Goal: Task Accomplishment & Management: Manage account settings

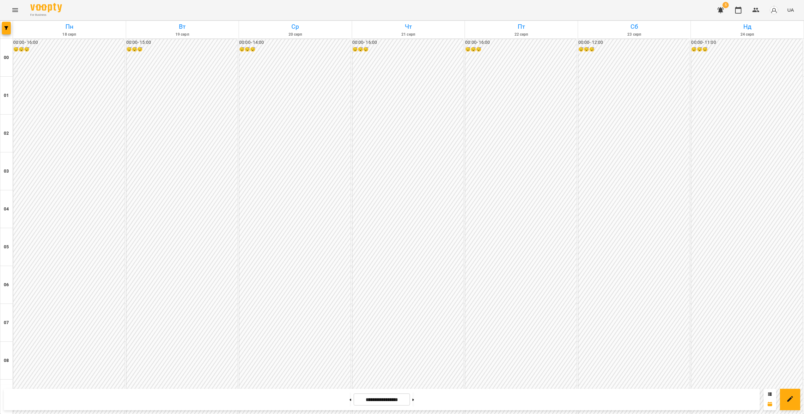
scroll to position [563, 0]
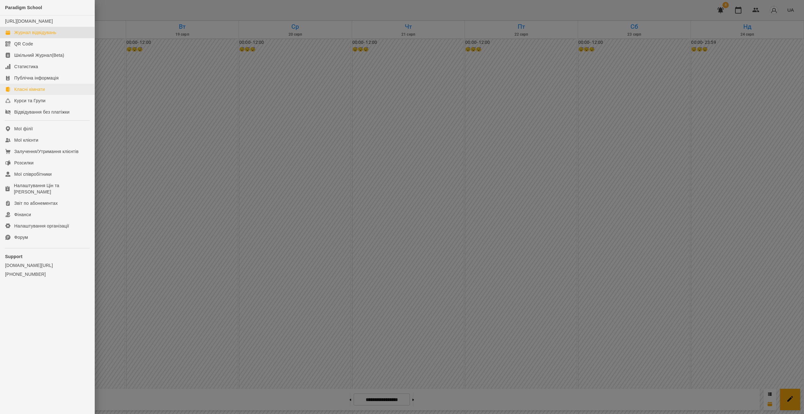
scroll to position [402, 0]
click at [46, 145] on link "Мої клієнти" at bounding box center [47, 140] width 94 height 11
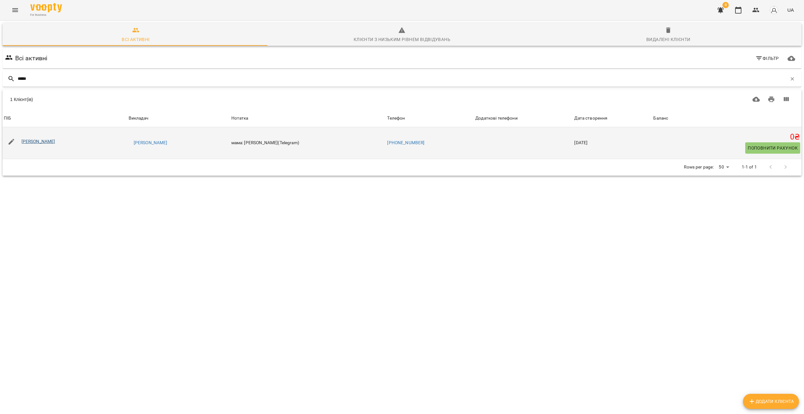
type input "*****"
click at [40, 142] on link "[PERSON_NAME]" at bounding box center [38, 141] width 34 height 5
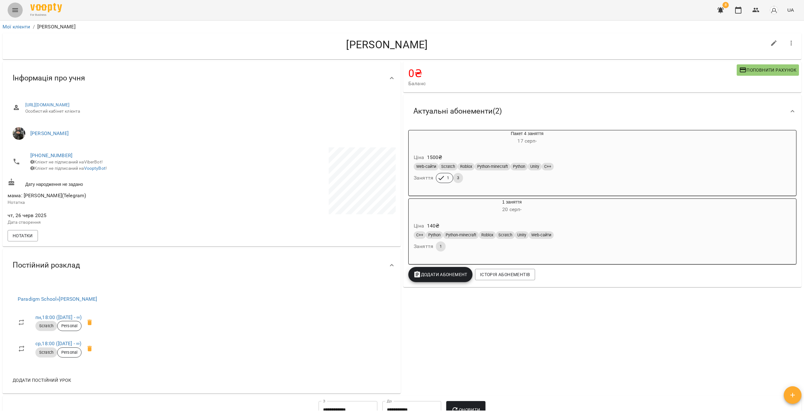
click at [17, 11] on icon "Menu" at bounding box center [15, 10] width 6 height 4
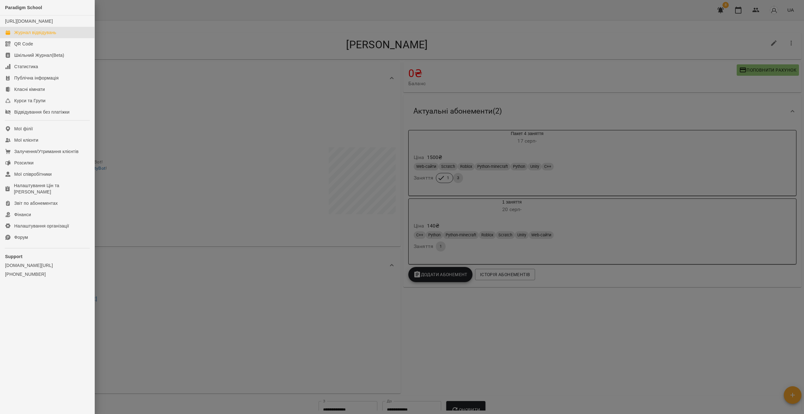
click at [42, 36] on div "Журнал відвідувань" at bounding box center [35, 32] width 42 height 6
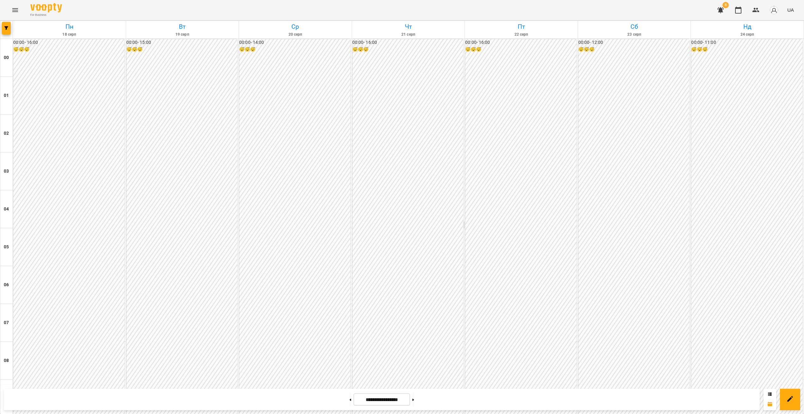
scroll to position [542, 0]
click at [5, 32] on button "button" at bounding box center [6, 28] width 9 height 13
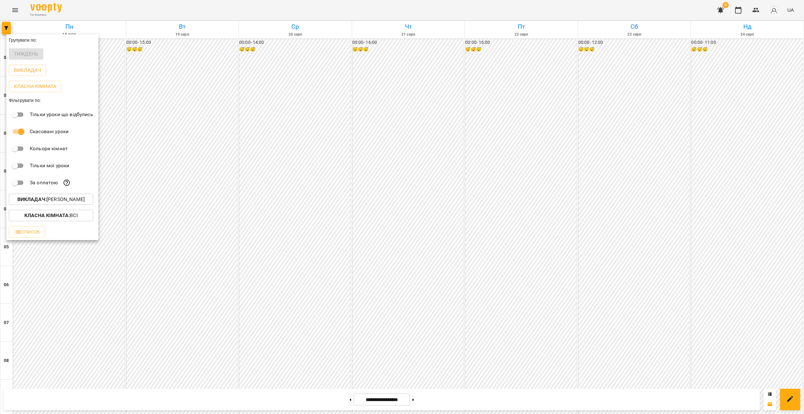
click at [81, 200] on p "Викладач : [PERSON_NAME]" at bounding box center [50, 200] width 67 height 8
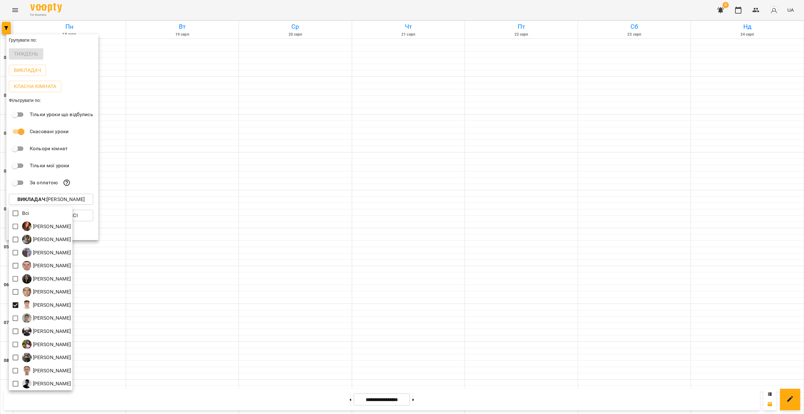
click at [358, 257] on div at bounding box center [402, 207] width 804 height 414
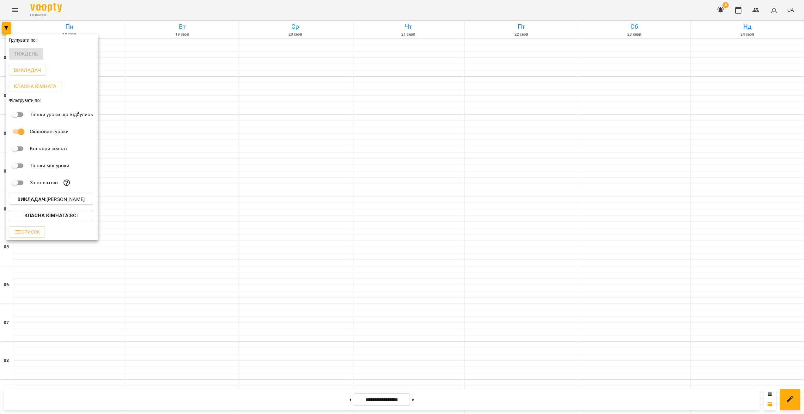
click at [358, 257] on div at bounding box center [402, 207] width 804 height 414
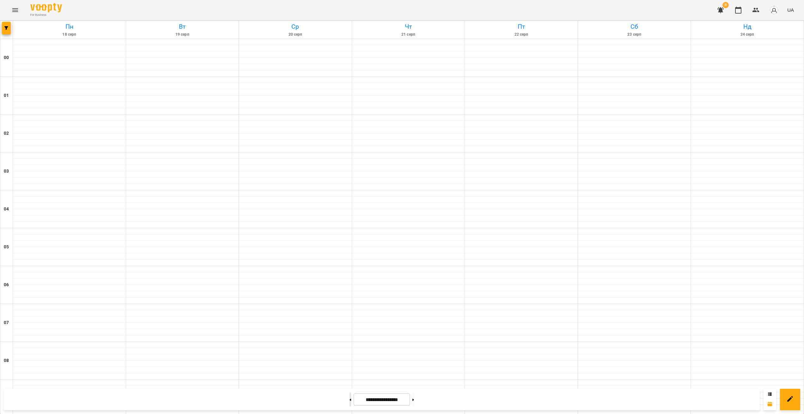
click at [349, 399] on button at bounding box center [350, 400] width 2 height 14
click at [414, 402] on button at bounding box center [413, 400] width 2 height 14
type input "**********"
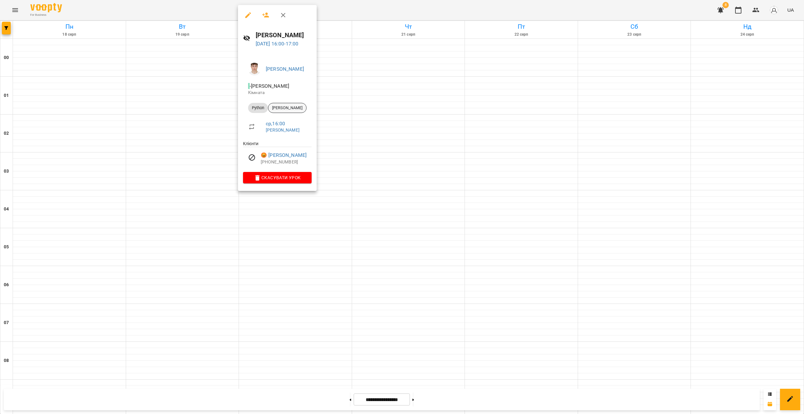
click at [290, 110] on span "[PERSON_NAME]" at bounding box center [287, 108] width 38 height 6
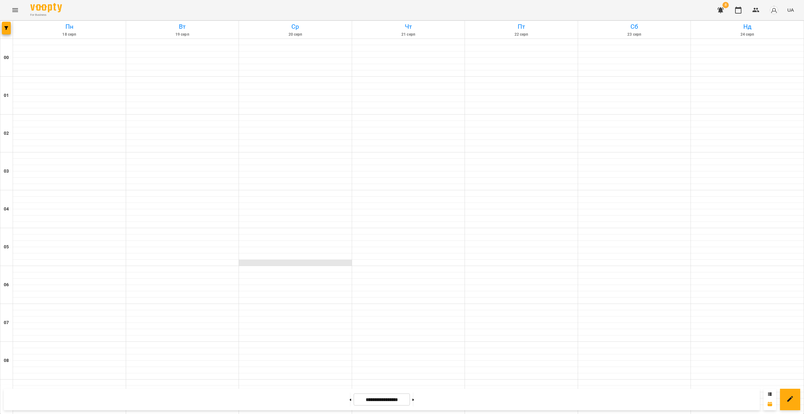
scroll to position [441, 0]
click at [349, 399] on icon at bounding box center [350, 400] width 2 height 3
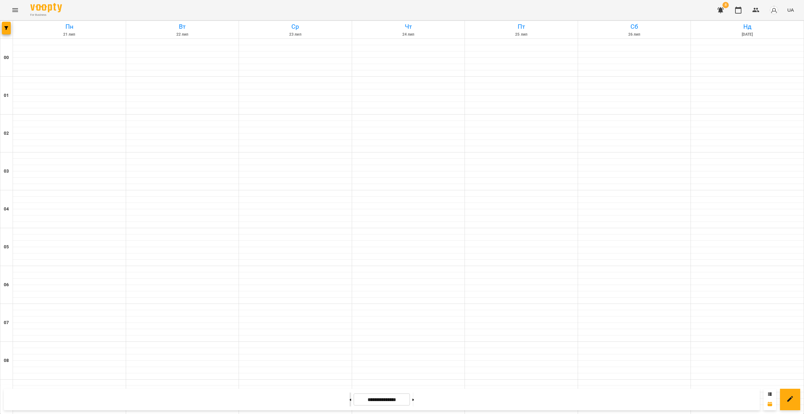
click at [349, 399] on icon at bounding box center [350, 400] width 2 height 3
type input "**********"
